Goal: Transaction & Acquisition: Purchase product/service

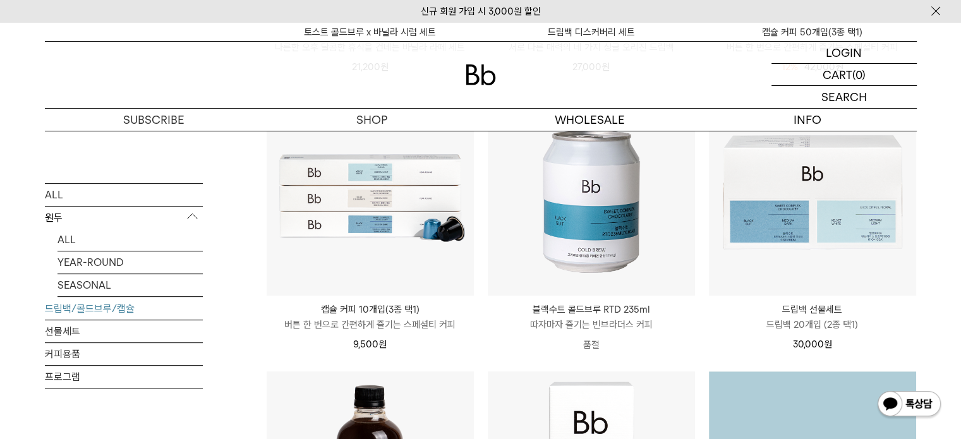
scroll to position [190, 0]
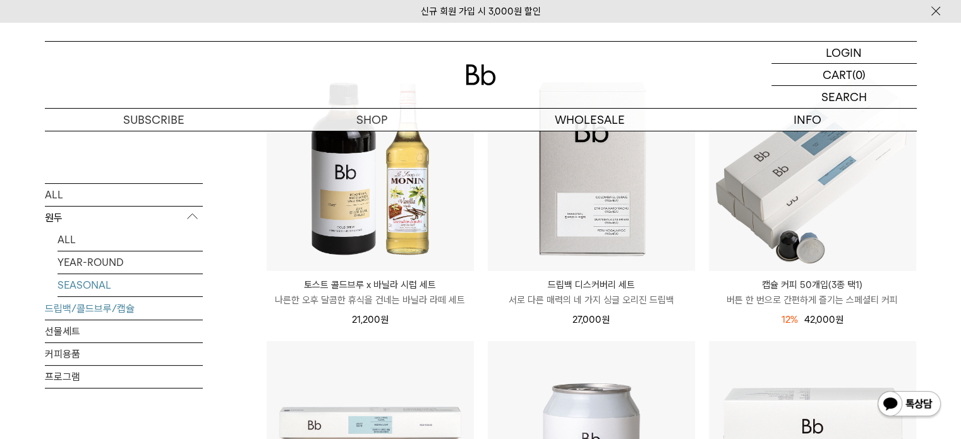
click at [104, 279] on link "SEASONAL" at bounding box center [129, 285] width 145 height 22
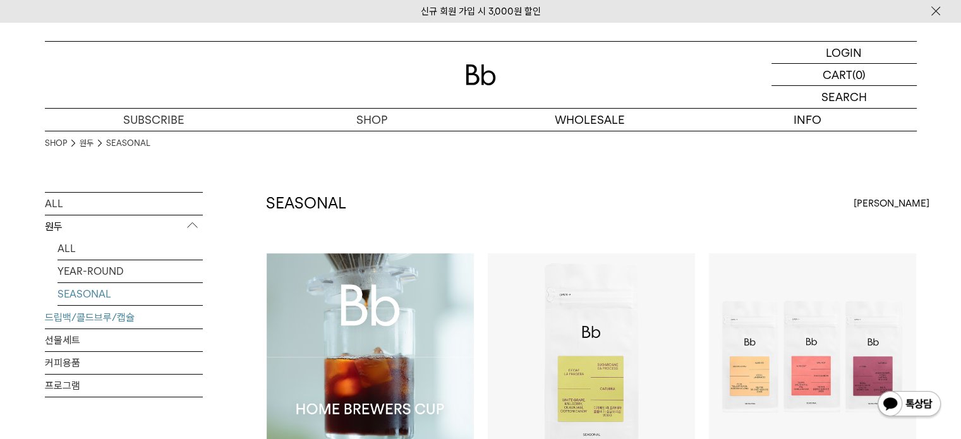
click at [66, 318] on link "드립백/콜드브루/캡슐" at bounding box center [124, 317] width 158 height 22
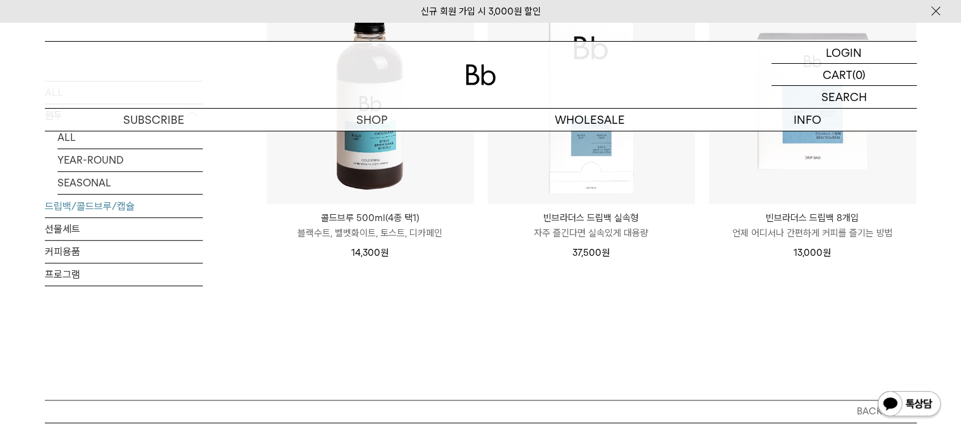
scroll to position [821, 0]
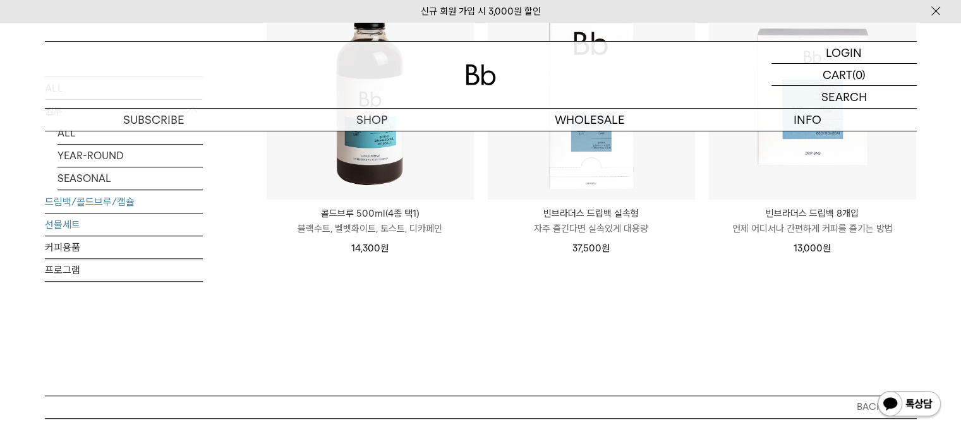
click at [58, 217] on link "선물세트" at bounding box center [124, 225] width 158 height 22
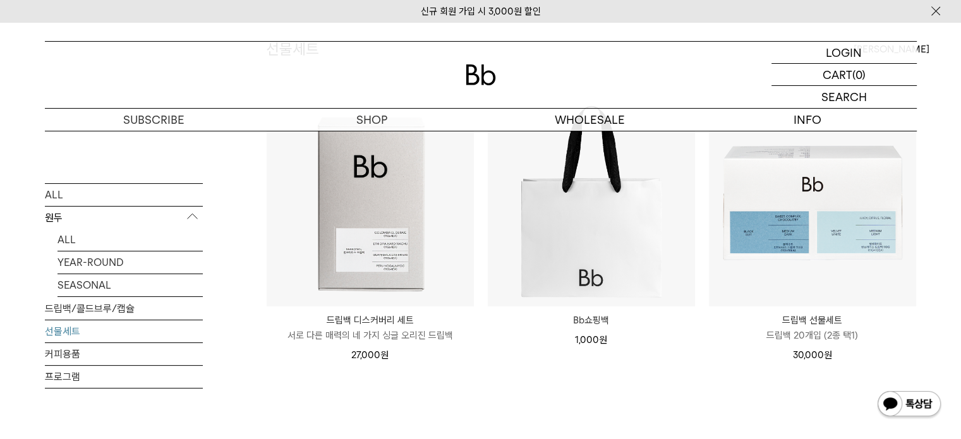
scroll to position [126, 0]
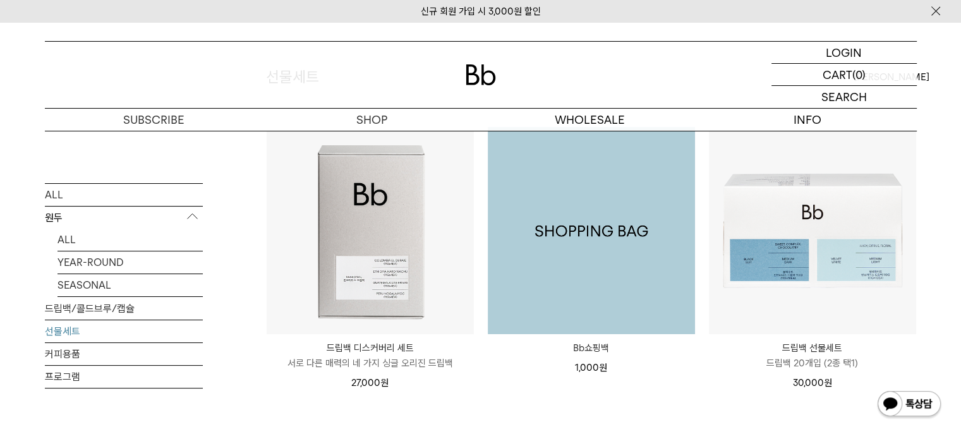
click at [555, 297] on img at bounding box center [591, 230] width 207 height 207
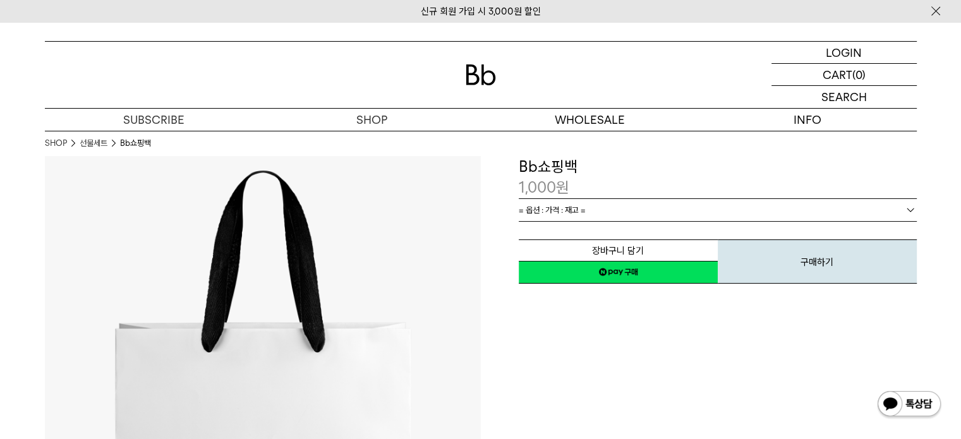
click at [604, 208] on link "= 옵션 : 가격 : 재고 =" at bounding box center [718, 210] width 398 height 22
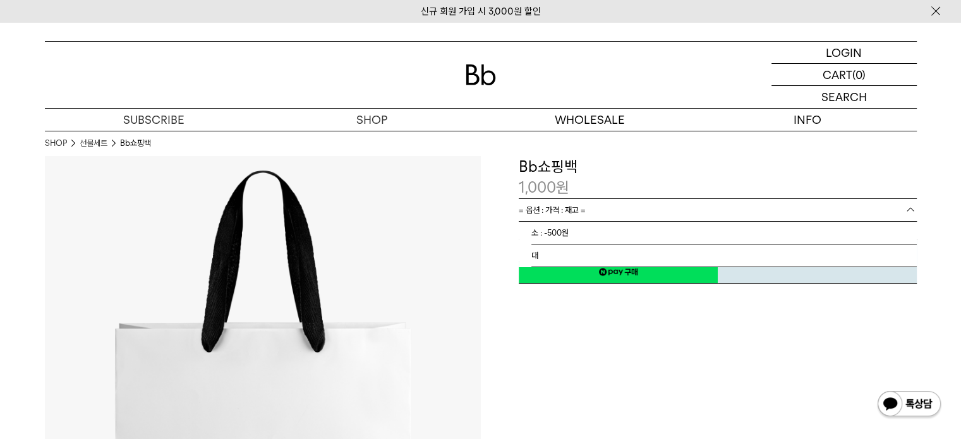
click at [604, 208] on link "= 옵션 : 가격 : 재고 =" at bounding box center [718, 210] width 398 height 22
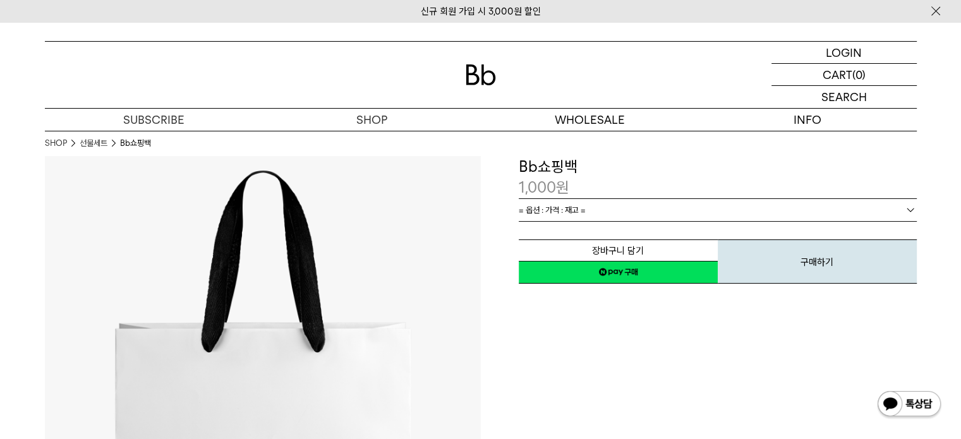
click at [532, 343] on div "**********" at bounding box center [699, 374] width 436 height 436
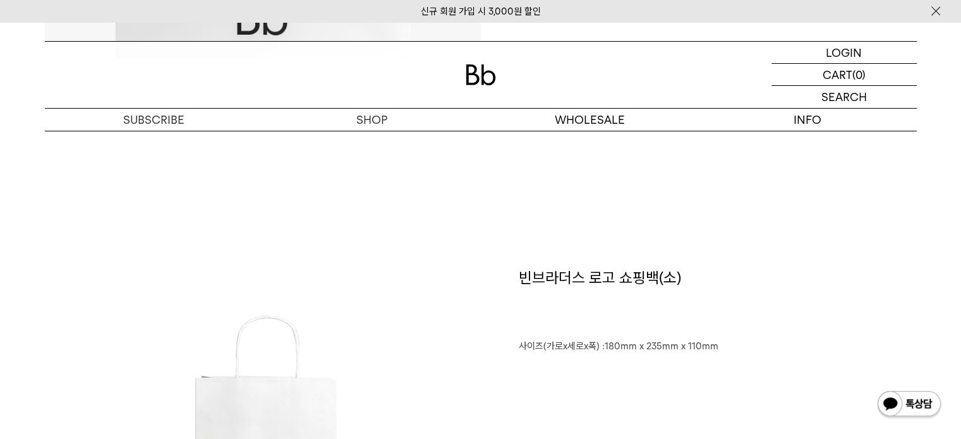
scroll to position [190, 0]
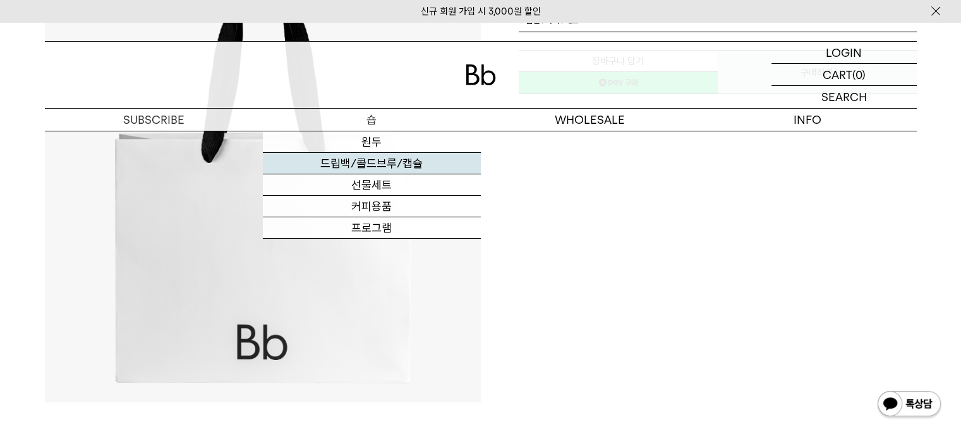
click at [385, 161] on link "드립백/콜드브루/캡슐" at bounding box center [372, 163] width 218 height 21
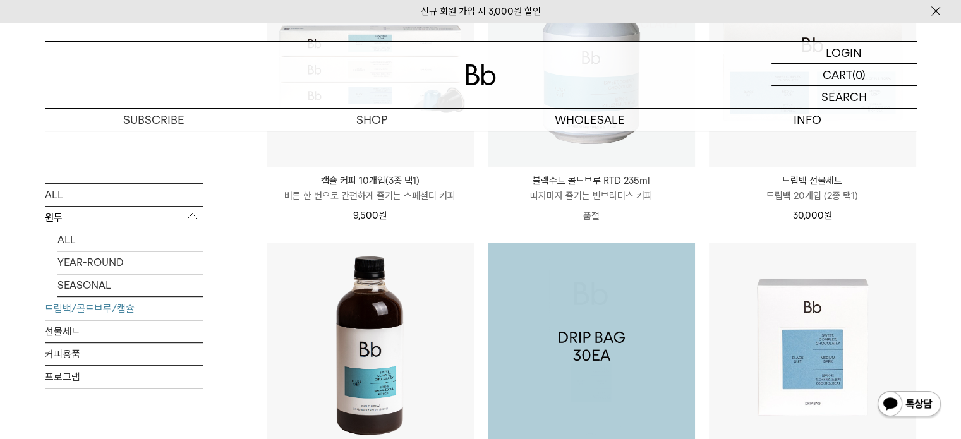
scroll to position [695, 0]
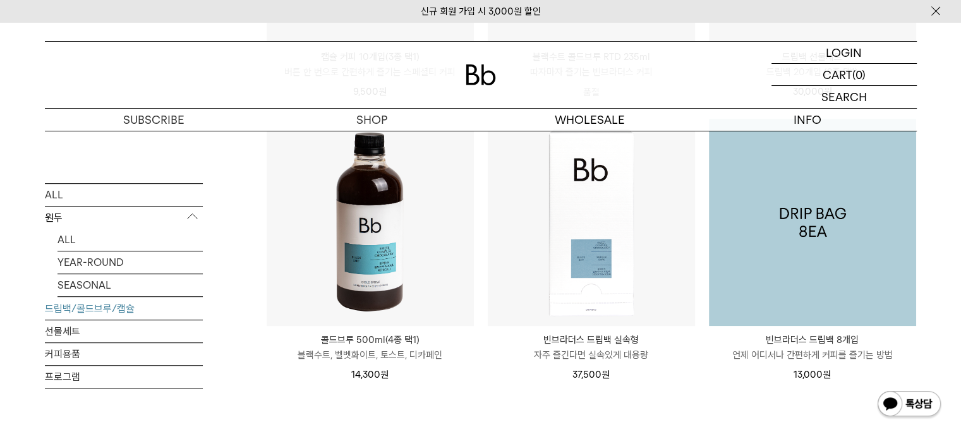
click at [849, 251] on img at bounding box center [812, 222] width 207 height 207
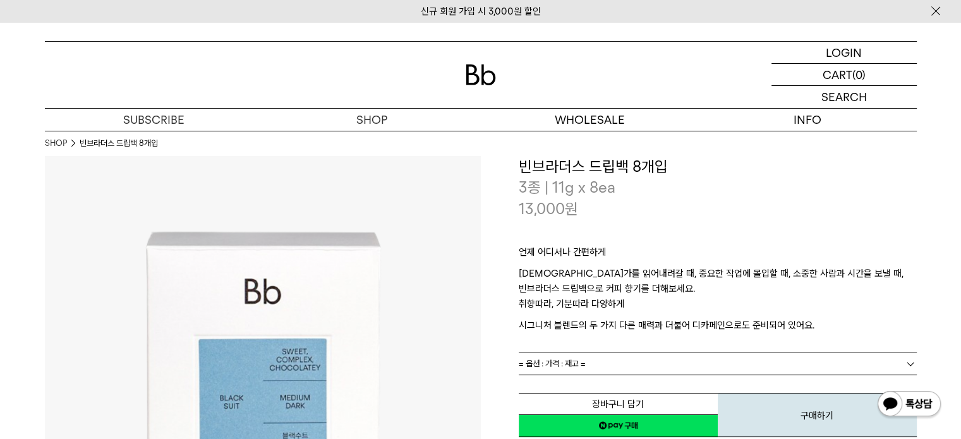
click at [646, 344] on div "언제 어디서나 간편하게 무언가를 읽어내려갈 때, 중요한 작업에 몰입할 때, 소중한 사람과 시간을 보낼 때, 빈브라더스 드립백으로 커피 향기를 …" at bounding box center [718, 285] width 398 height 133
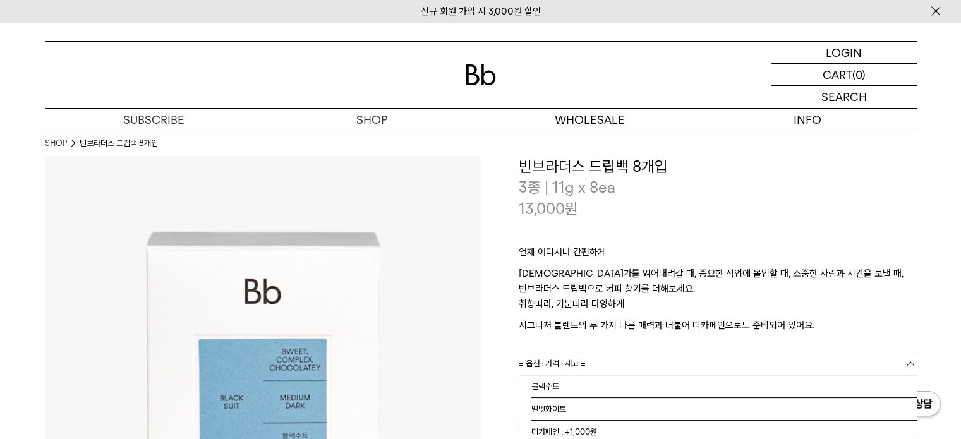
click at [650, 366] on link "= 옵션 : 가격 : 재고 =" at bounding box center [718, 364] width 398 height 22
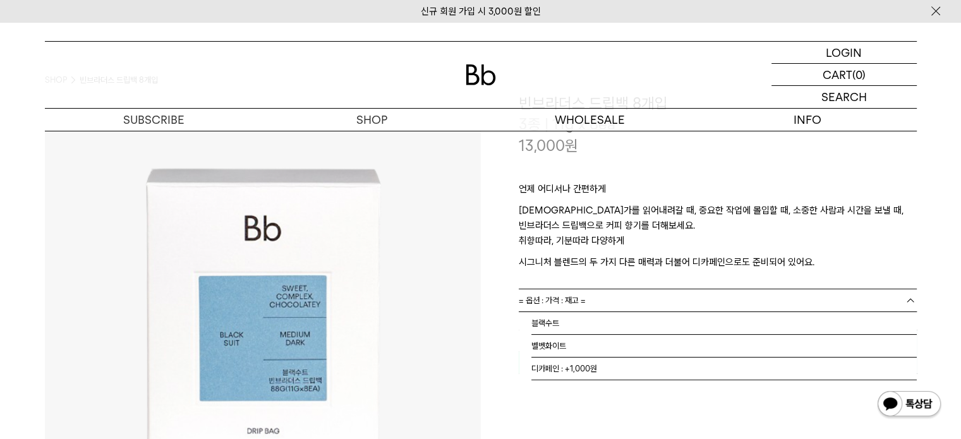
click at [647, 289] on link "= 옵션 : 가격 : 재고 =" at bounding box center [718, 300] width 398 height 22
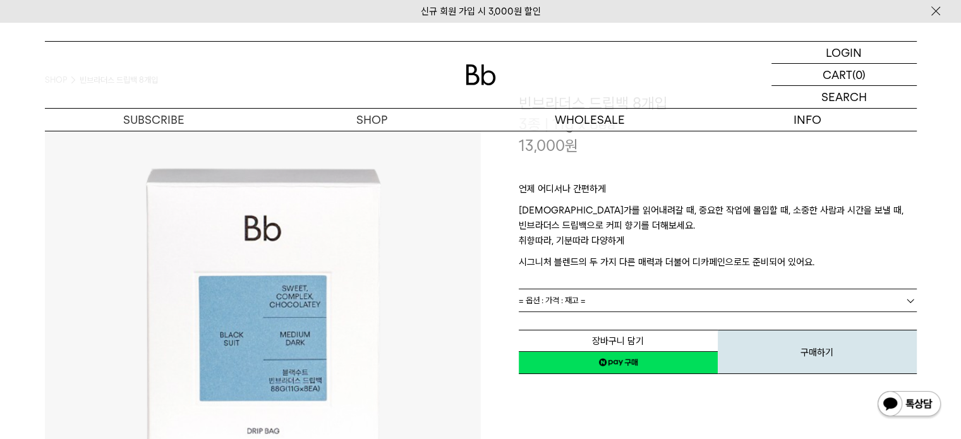
click at [570, 308] on span "= 옵션 : 가격 : 재고 =" at bounding box center [552, 300] width 67 height 22
click at [571, 306] on span "= 옵션 : 가격 : 재고 =" at bounding box center [552, 300] width 67 height 22
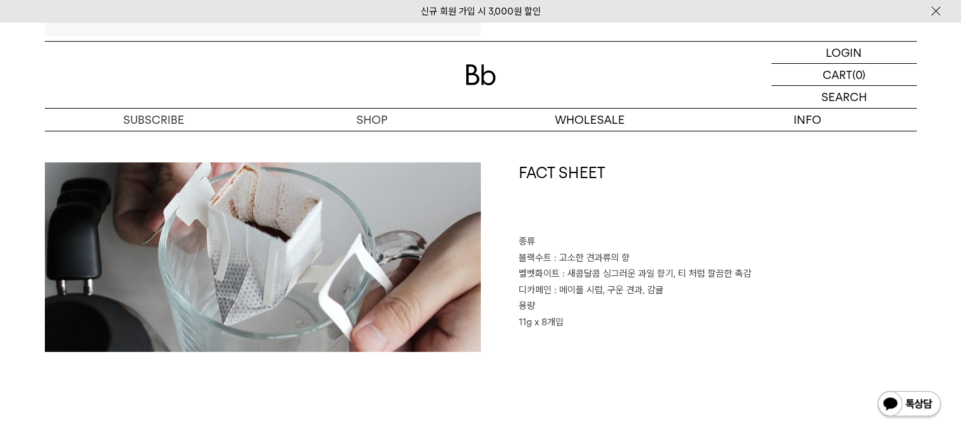
scroll to position [442, 0]
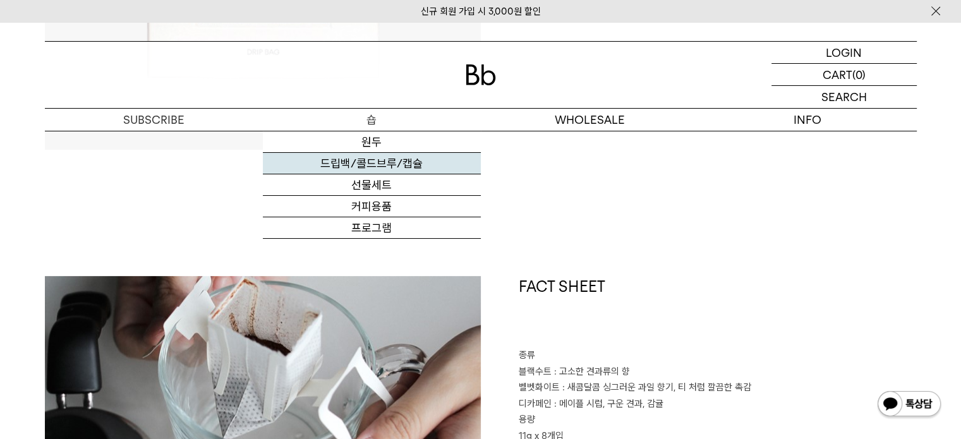
click at [359, 163] on link "드립백/콜드브루/캡슐" at bounding box center [372, 163] width 218 height 21
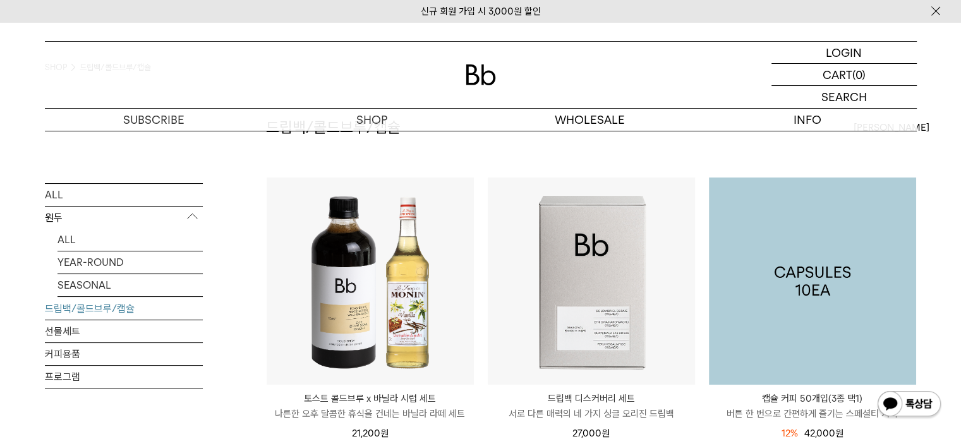
scroll to position [190, 0]
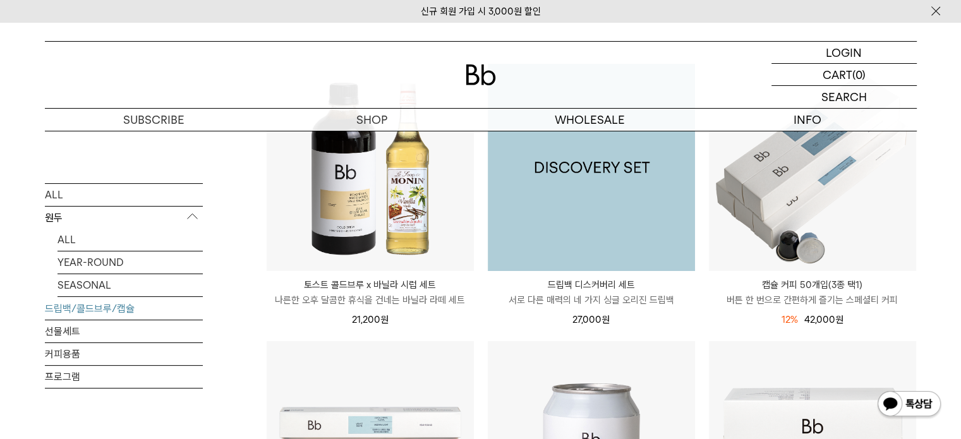
click at [612, 195] on img at bounding box center [591, 167] width 207 height 207
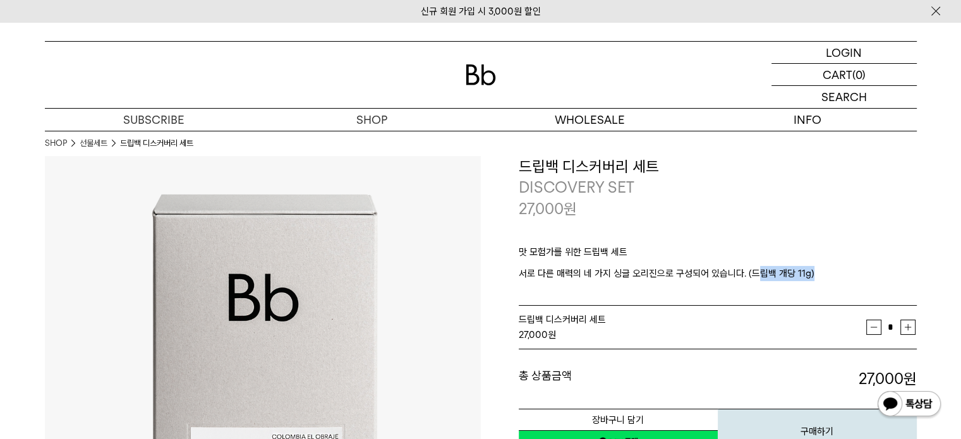
drag, startPoint x: 754, startPoint y: 275, endPoint x: 818, endPoint y: 279, distance: 64.6
click at [818, 279] on p "서로 다른 매력의 네 가지 싱글 오리진으로 구성되어 있습니다. (드립백 개당 11g)" at bounding box center [718, 273] width 398 height 15
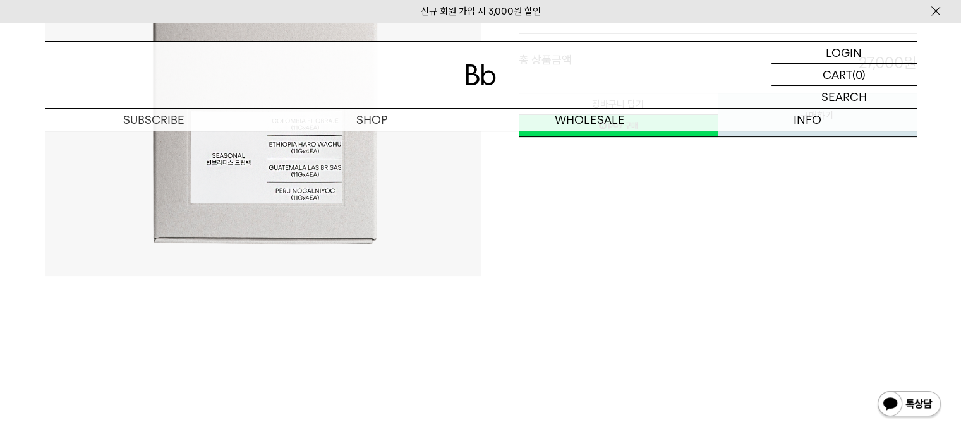
scroll to position [63, 0]
